Goal: Navigation & Orientation: Find specific page/section

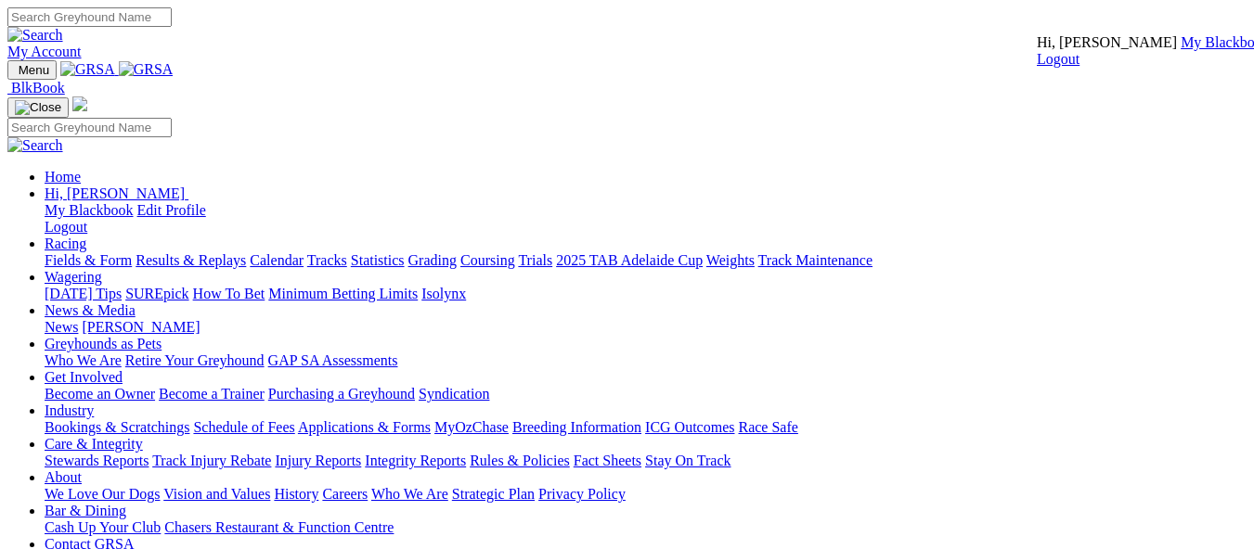
click at [1180, 50] on link "My Blackbook" at bounding box center [1224, 42] width 89 height 16
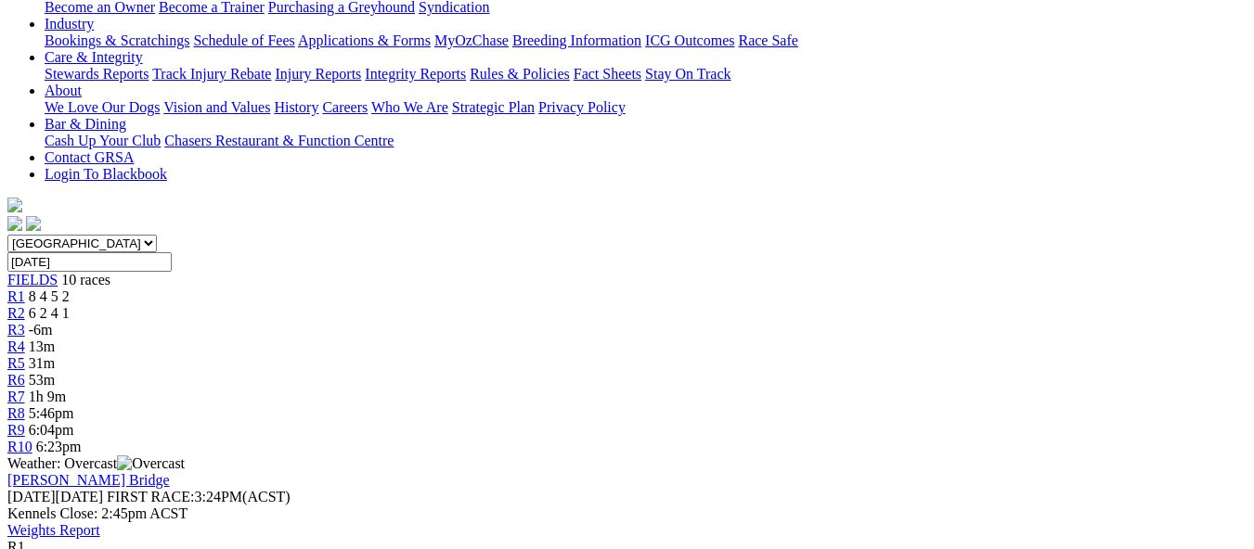
scroll to position [443, 0]
